Goal: Information Seeking & Learning: Learn about a topic

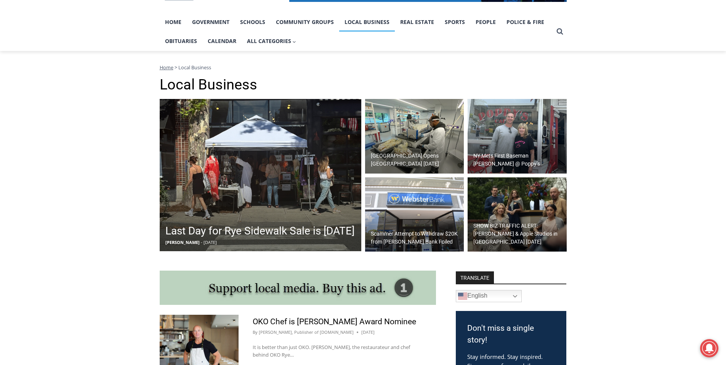
click at [524, 160] on h2 "NY Mets First Baseman Pete Alonso @ Poppy’s" at bounding box center [518, 160] width 91 height 16
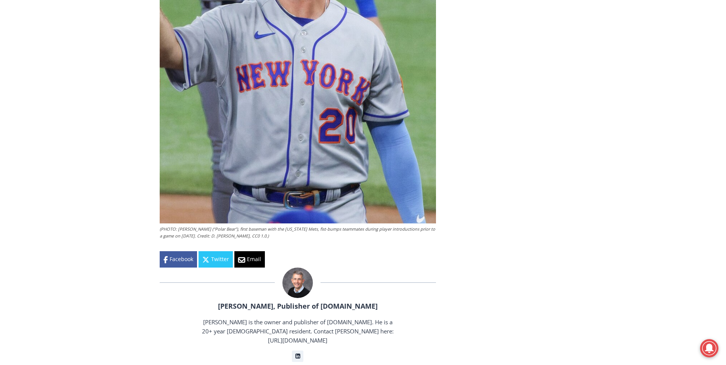
scroll to position [1242, 0]
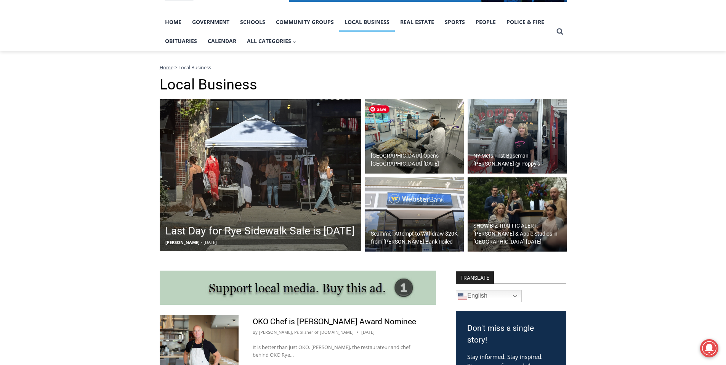
click at [451, 139] on img at bounding box center [414, 136] width 99 height 75
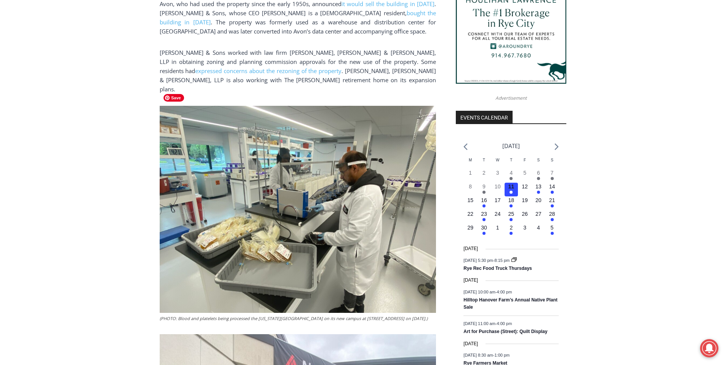
scroll to position [746, 0]
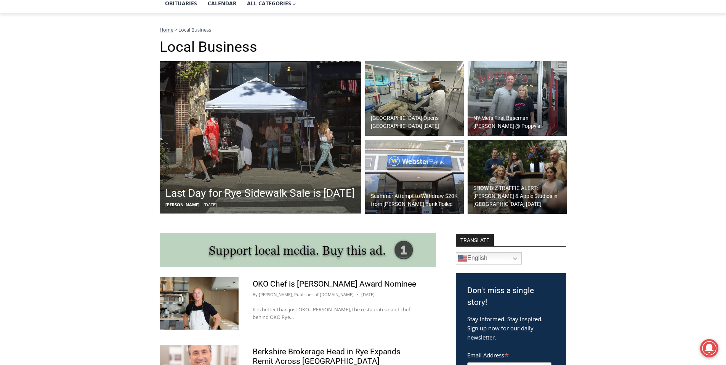
click at [528, 187] on h2 "SHOW BIZ TRAFFIC ALERT: [PERSON_NAME] & Apple Studios in [GEOGRAPHIC_DATA] [DAT…" at bounding box center [518, 196] width 91 height 24
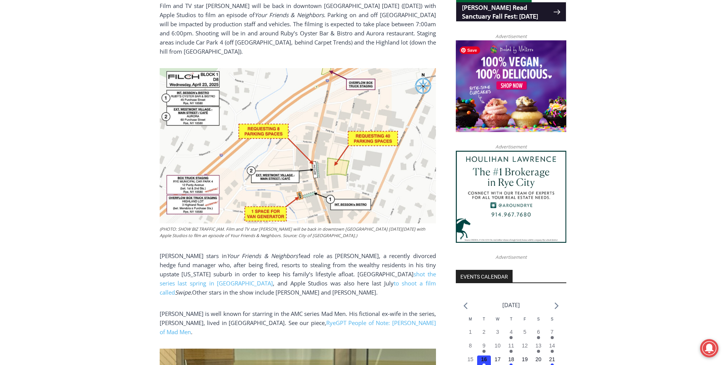
scroll to position [596, 0]
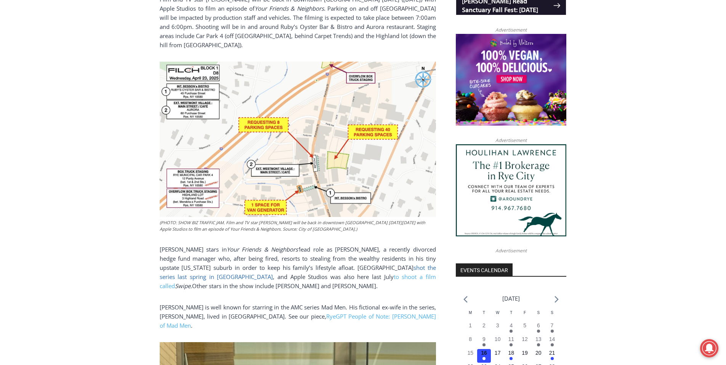
click at [362, 264] on link "shot the series last spring in [GEOGRAPHIC_DATA]" at bounding box center [298, 272] width 276 height 17
